Goal: Task Accomplishment & Management: Manage account settings

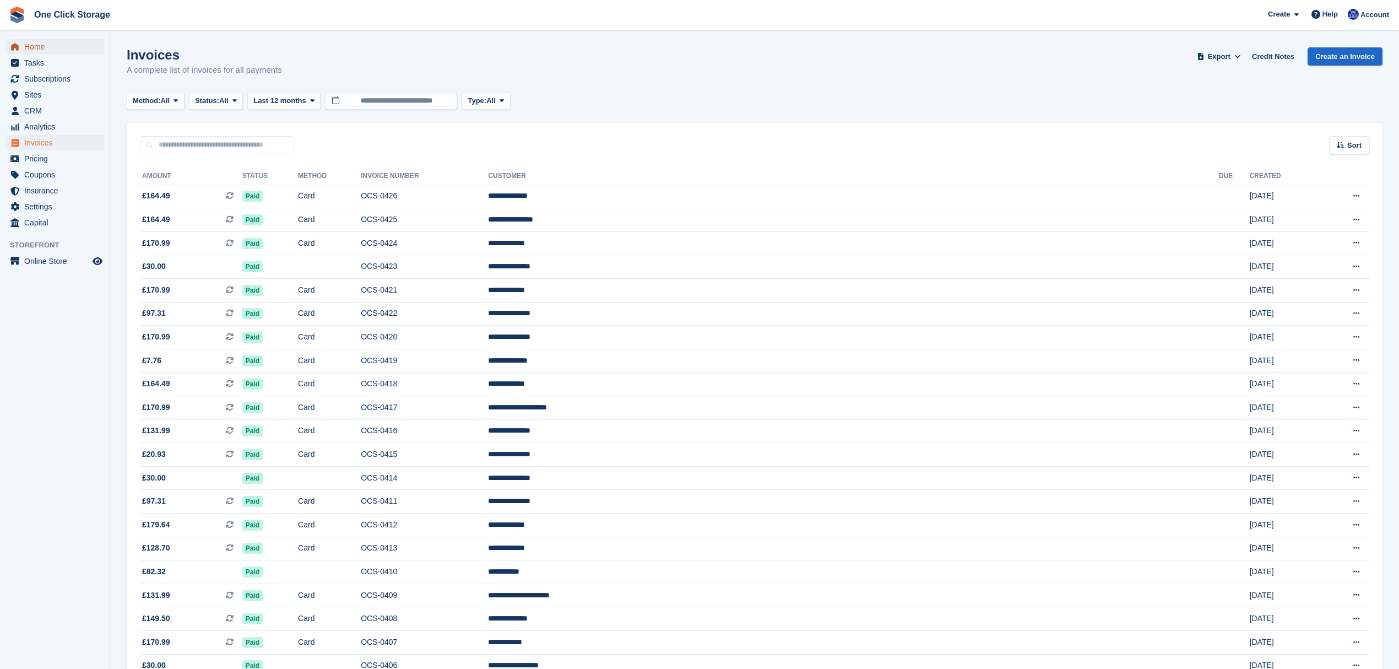
click at [46, 47] on span "Home" at bounding box center [57, 46] width 66 height 15
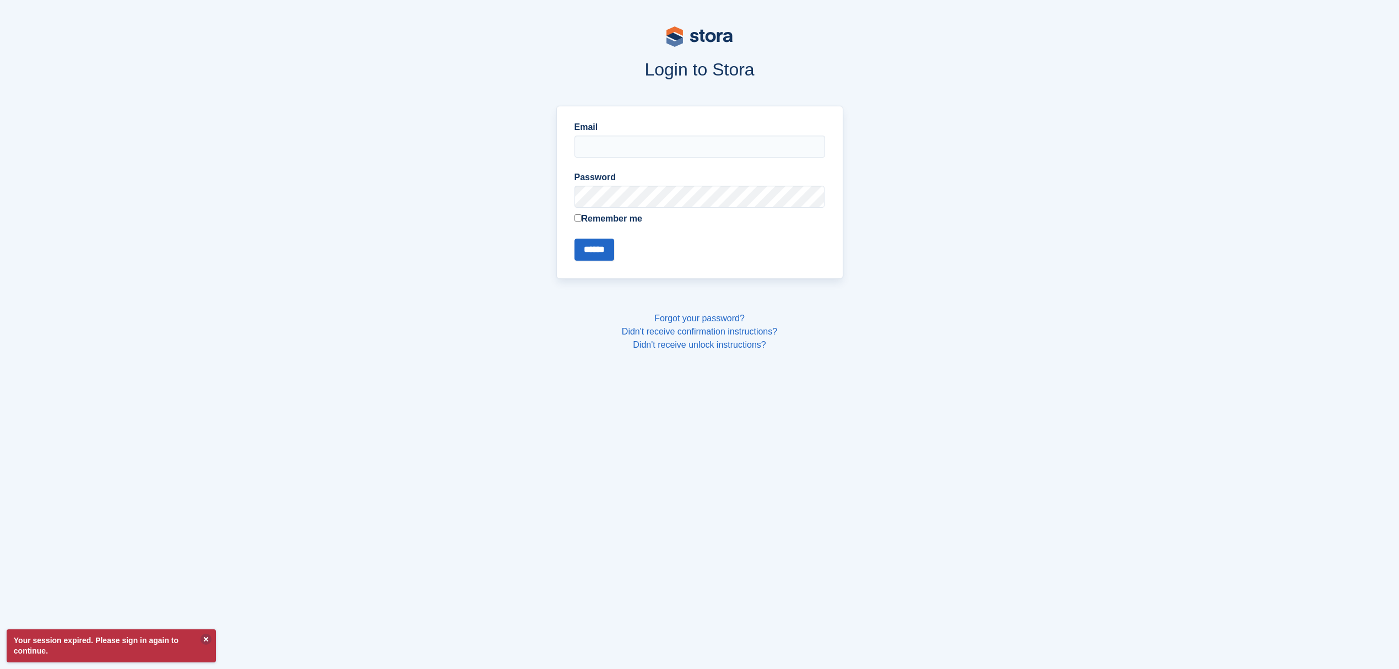
type input "**********"
click at [582, 249] on input "******" at bounding box center [595, 250] width 40 height 22
